Goal: Find specific page/section: Find specific page/section

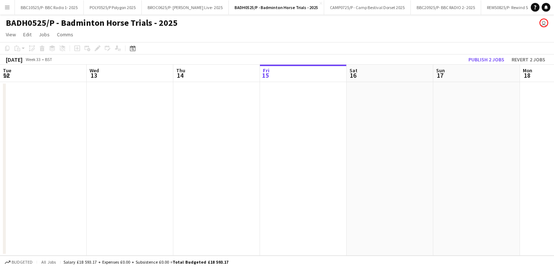
scroll to position [0, 173]
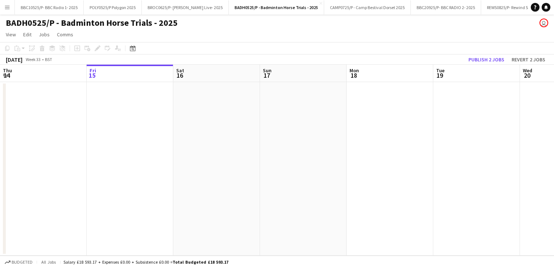
click at [7, 10] on button "Menu" at bounding box center [7, 7] width 15 height 15
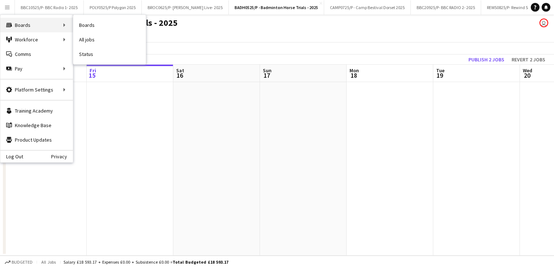
click at [23, 21] on div "Boards Boards" at bounding box center [36, 25] width 73 height 15
click at [96, 27] on link "Boards" at bounding box center [109, 25] width 73 height 15
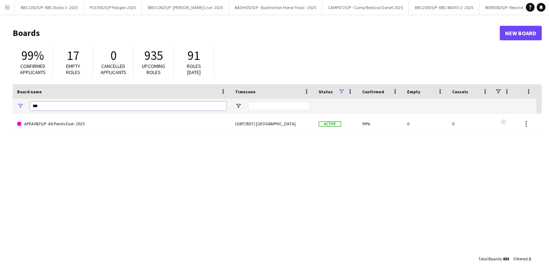
click at [74, 108] on input "***" at bounding box center [128, 106] width 196 height 9
type input "*******"
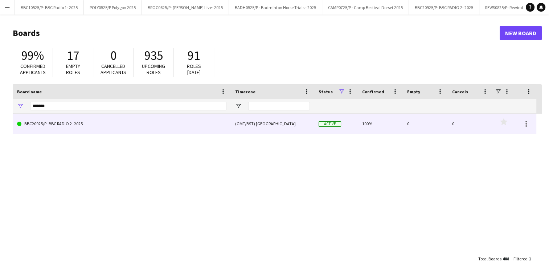
click at [77, 130] on link "BBC20925/P- BBC RADIO 2- 2025" at bounding box center [121, 124] width 209 height 20
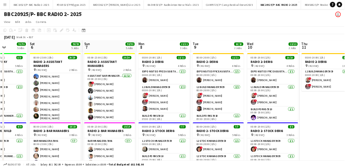
scroll to position [0, 217]
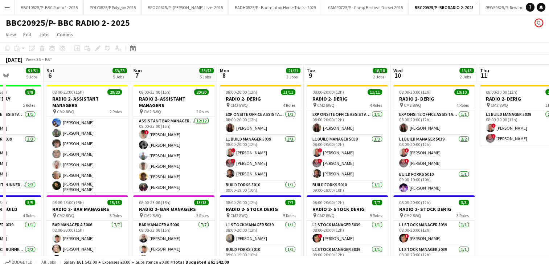
drag, startPoint x: 401, startPoint y: 71, endPoint x: 117, endPoint y: 111, distance: 286.9
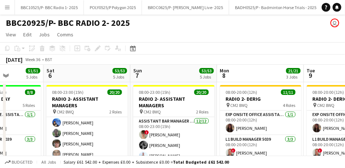
scroll to position [0, 179]
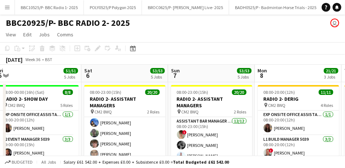
drag, startPoint x: 87, startPoint y: 71, endPoint x: 311, endPoint y: 49, distance: 225.3
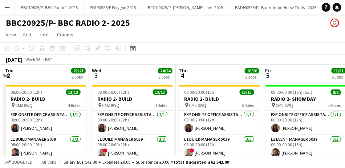
drag, startPoint x: 48, startPoint y: 70, endPoint x: 313, endPoint y: 69, distance: 265.6
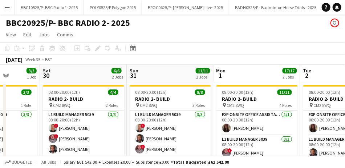
drag, startPoint x: 42, startPoint y: 72, endPoint x: 340, endPoint y: 89, distance: 298.3
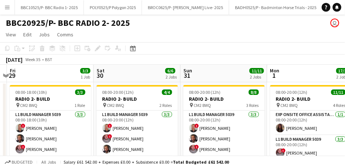
drag, startPoint x: 71, startPoint y: 77, endPoint x: 301, endPoint y: 68, distance: 229.8
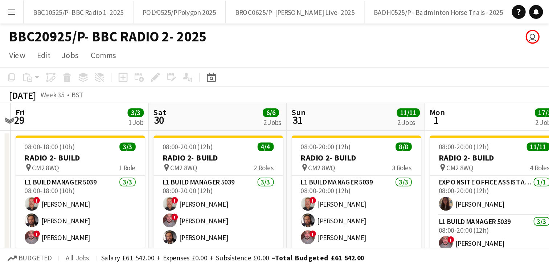
scroll to position [0, 164]
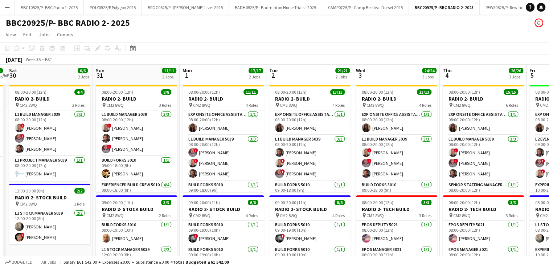
drag, startPoint x: 493, startPoint y: 66, endPoint x: 287, endPoint y: 78, distance: 205.7
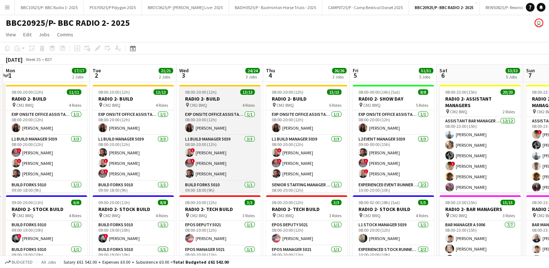
scroll to position [0, 265]
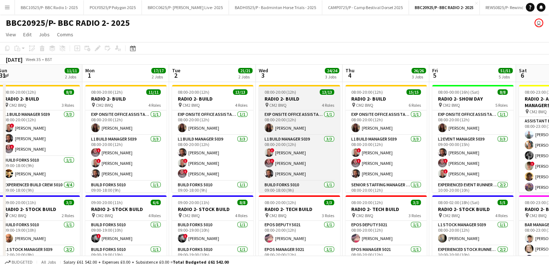
drag, startPoint x: 522, startPoint y: 73, endPoint x: 280, endPoint y: 90, distance: 243.3
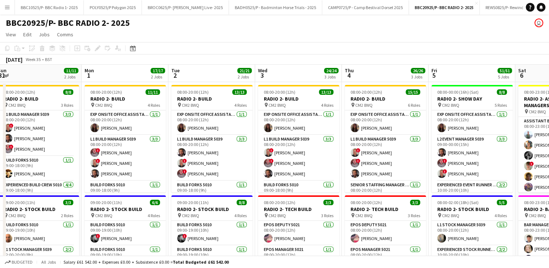
click at [356, 28] on app-page-menu "View Day view expanded Day view collapsed Month view Date picker Jump to [DATE]…" at bounding box center [274, 35] width 549 height 14
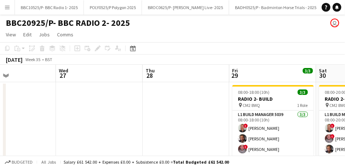
scroll to position [0, 214]
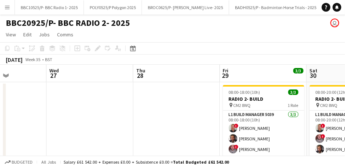
click at [175, 40] on app-page-menu "View Day view expanded Day view collapsed Month view Date picker Jump to [DATE]…" at bounding box center [172, 35] width 345 height 14
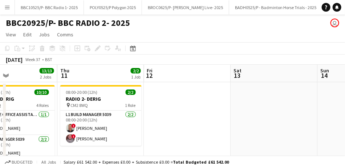
scroll to position [0, 245]
